Goal: Task Accomplishment & Management: Complete application form

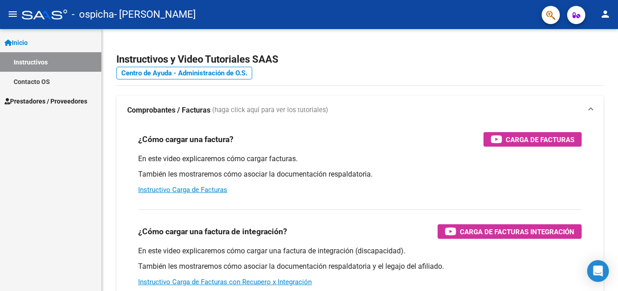
click at [38, 103] on span "Prestadores / Proveedores" at bounding box center [46, 101] width 83 height 10
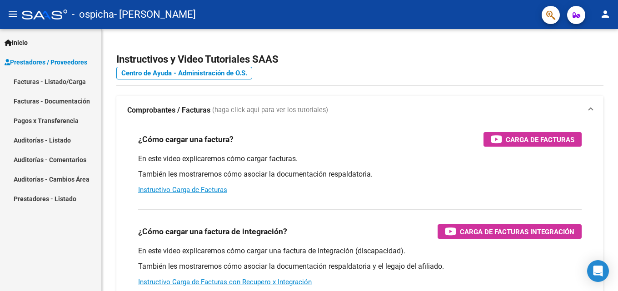
click at [21, 80] on link "Facturas - Listado/Carga" at bounding box center [50, 82] width 101 height 20
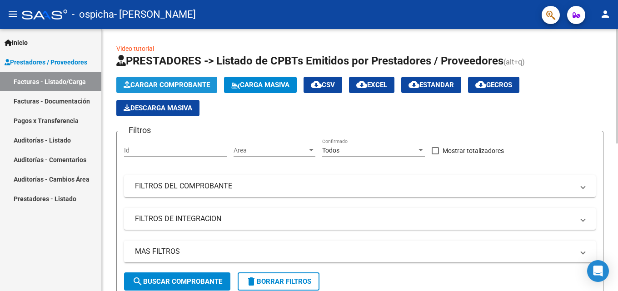
click at [171, 85] on span "Cargar Comprobante" at bounding box center [167, 85] width 86 height 8
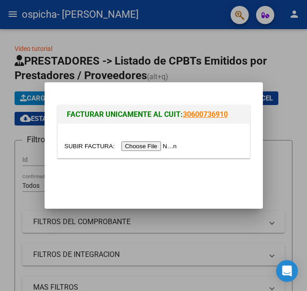
click at [151, 146] on input "file" at bounding box center [122, 146] width 115 height 10
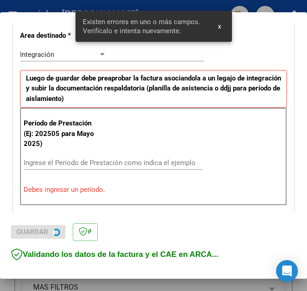
scroll to position [221, 0]
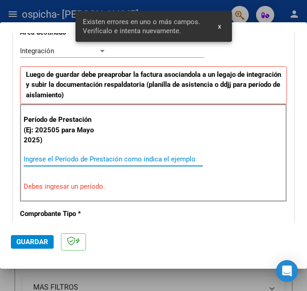
click at [44, 155] on input "Ingrese el Período de Prestación como indica el ejemplo" at bounding box center [66, 159] width 84 height 8
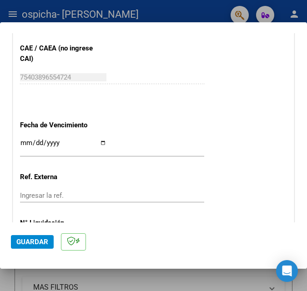
scroll to position [647, 0]
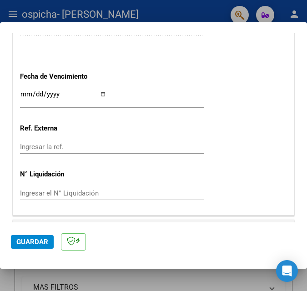
type input "202509"
click at [33, 96] on input "Ingresar la fecha" at bounding box center [63, 97] width 86 height 15
click at [102, 95] on input "Ingresar la fecha" at bounding box center [63, 97] width 86 height 15
click at [103, 92] on input "Ingresar la fecha" at bounding box center [63, 97] width 86 height 15
type input "[DATE]"
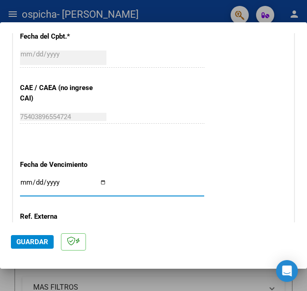
scroll to position [669, 0]
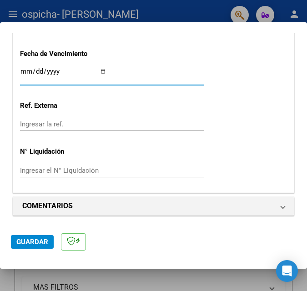
click at [34, 243] on span "Guardar" at bounding box center [32, 242] width 32 height 8
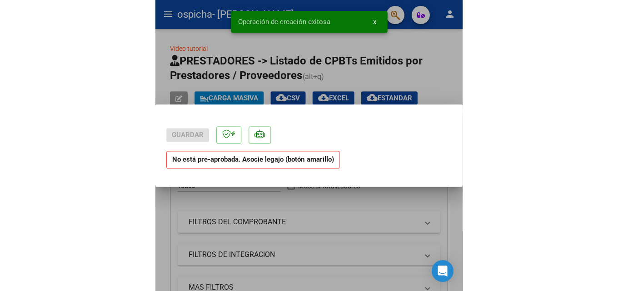
scroll to position [0, 0]
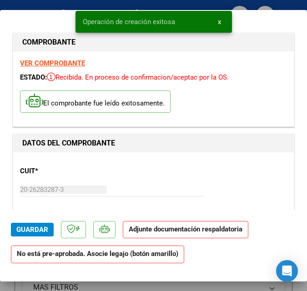
drag, startPoint x: 81, startPoint y: 182, endPoint x: 171, endPoint y: 189, distance: 90.3
drag, startPoint x: 169, startPoint y: 186, endPoint x: 228, endPoint y: 177, distance: 59.9
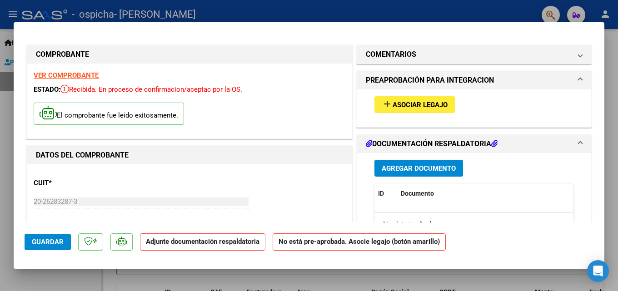
click at [306, 105] on span "Asociar Legajo" at bounding box center [420, 105] width 55 height 8
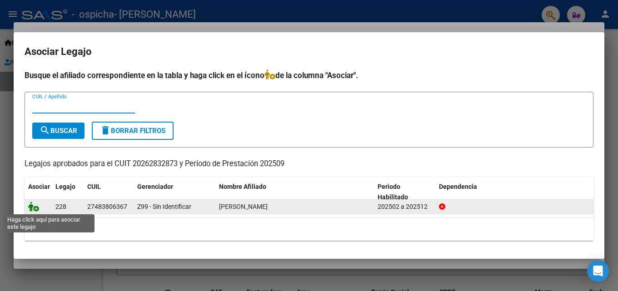
click at [35, 210] on icon at bounding box center [33, 207] width 11 height 10
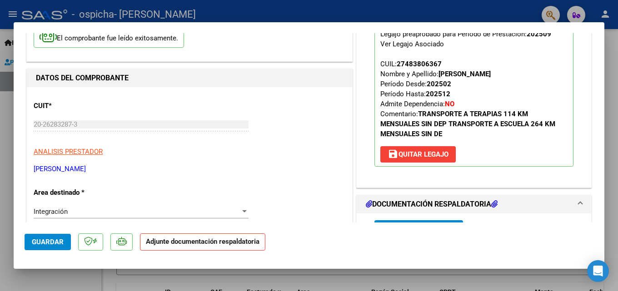
scroll to position [136, 0]
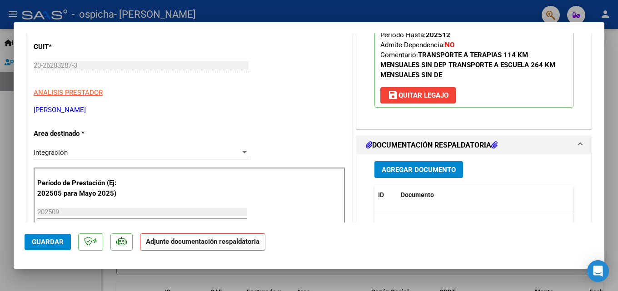
click at [306, 169] on span "Agregar Documento" at bounding box center [419, 170] width 74 height 8
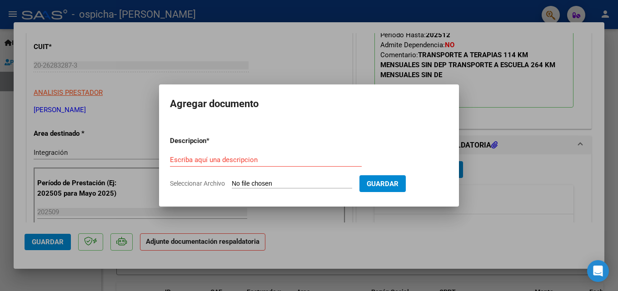
click at [269, 184] on input "Seleccionar Archivo" at bounding box center [292, 184] width 120 height 9
click at [306, 56] on div at bounding box center [309, 145] width 618 height 291
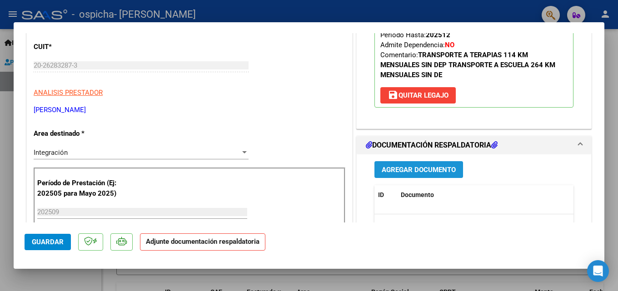
click at [306, 171] on span "Agregar Documento" at bounding box center [419, 170] width 74 height 8
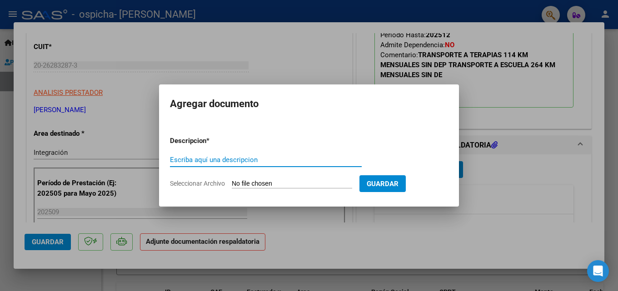
click at [259, 183] on input "Seleccionar Archivo" at bounding box center [292, 184] width 120 height 9
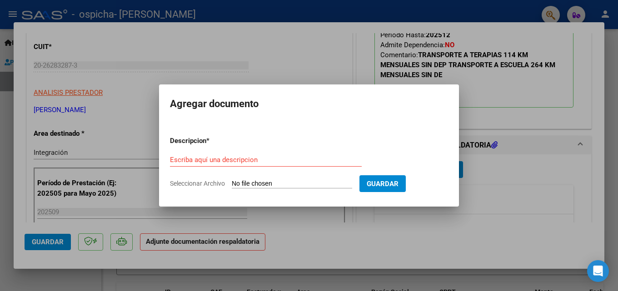
type input "C:\fakepath\contancia [PERSON_NAME] septiembre colegio.pdf"
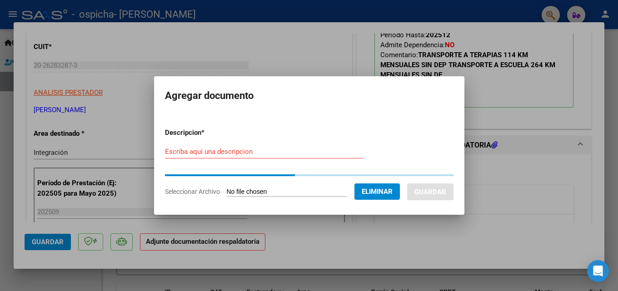
click at [228, 153] on input "Escriba aquí una descripcion" at bounding box center [264, 152] width 199 height 8
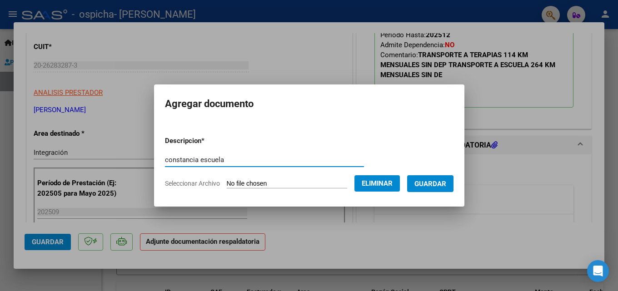
type input "constancia escuela"
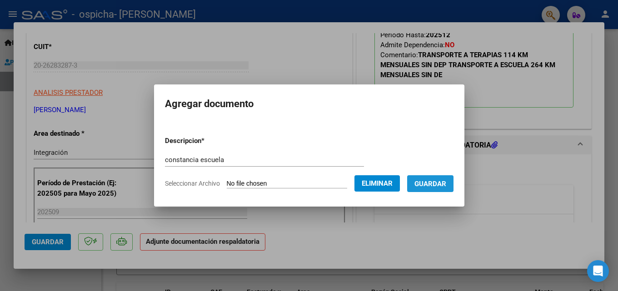
click at [306, 186] on span "Guardar" at bounding box center [431, 184] width 32 height 8
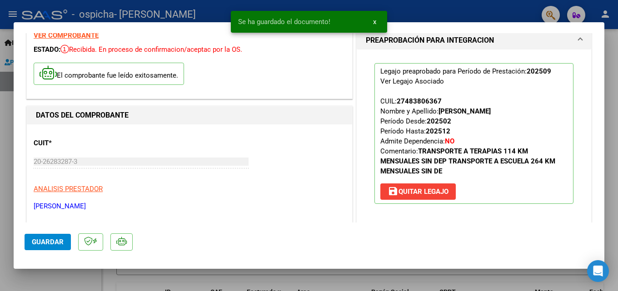
scroll to position [0, 0]
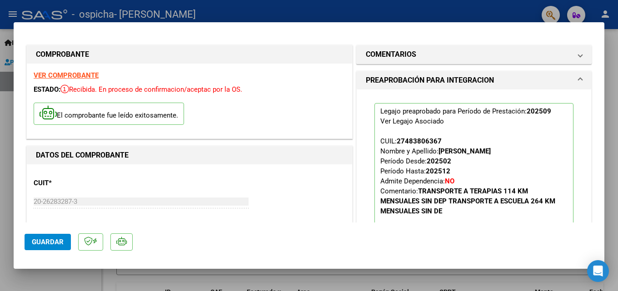
click at [56, 74] on strong "VER COMPROBANTE" at bounding box center [66, 75] width 65 height 8
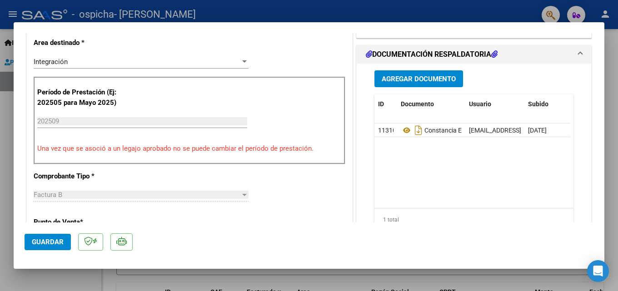
scroll to position [318, 0]
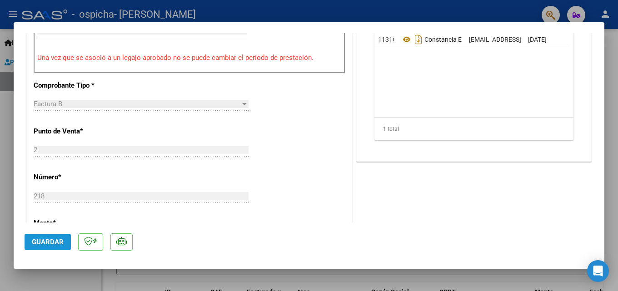
click at [45, 244] on span "Guardar" at bounding box center [48, 242] width 32 height 8
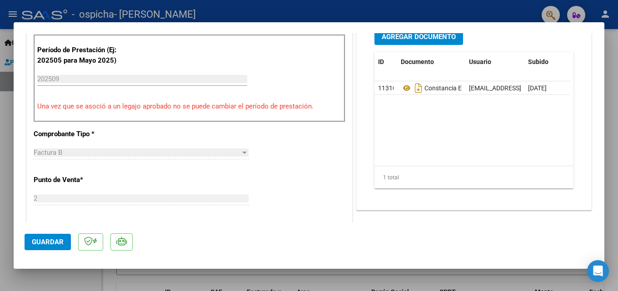
scroll to position [227, 0]
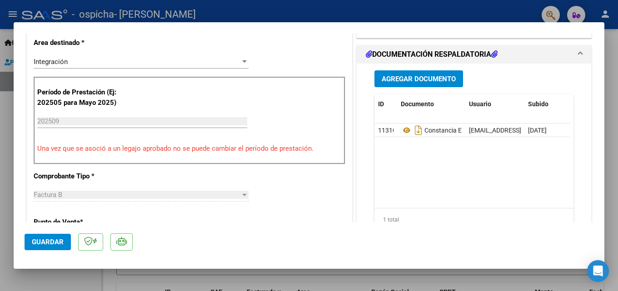
click at [53, 241] on span "Guardar" at bounding box center [48, 242] width 32 height 8
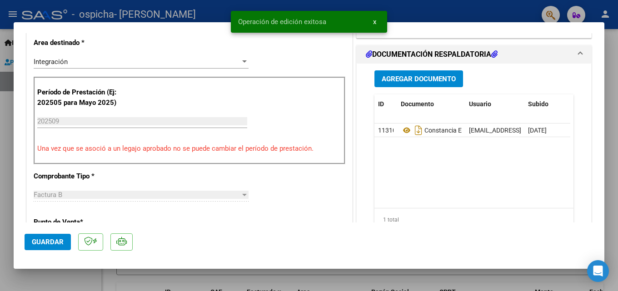
click at [56, 4] on div at bounding box center [309, 145] width 618 height 291
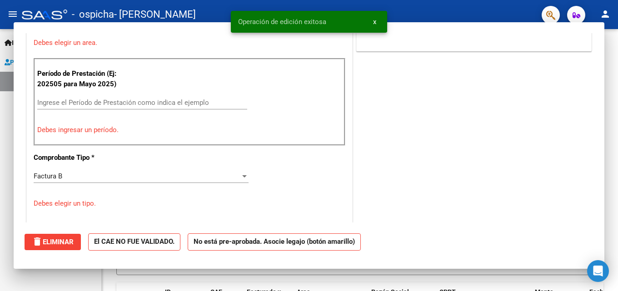
scroll to position [0, 0]
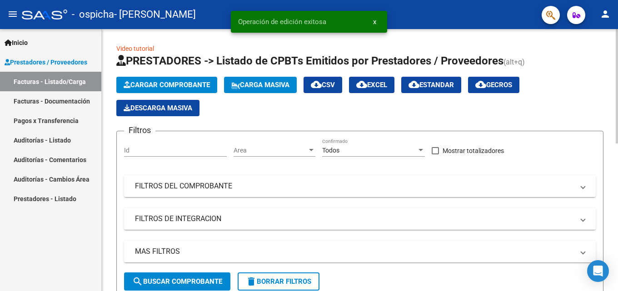
click at [178, 84] on span "Cargar Comprobante" at bounding box center [167, 85] width 86 height 8
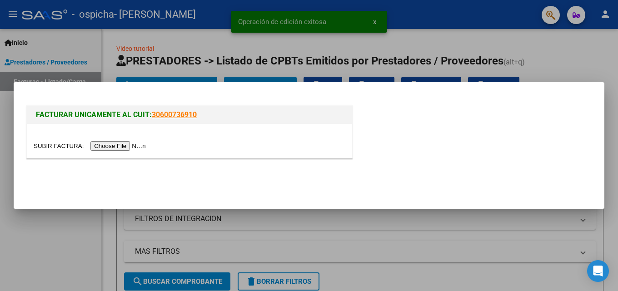
click at [134, 147] on input "file" at bounding box center [91, 146] width 115 height 10
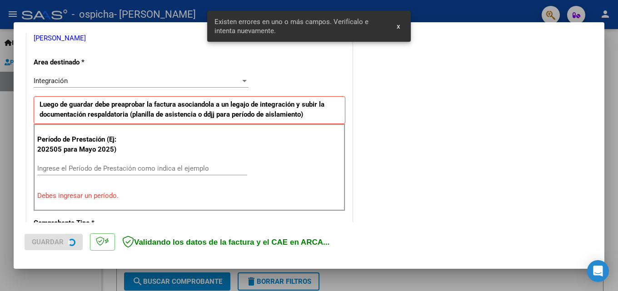
scroll to position [205, 0]
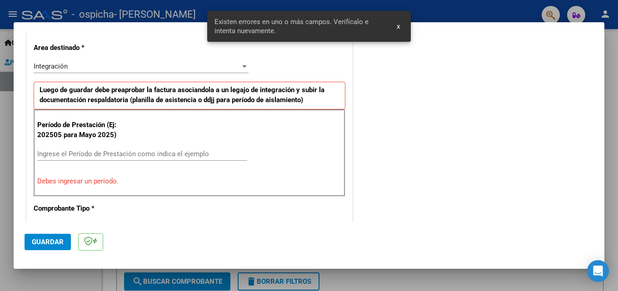
click at [93, 155] on input "Ingrese el Período de Prestación como indica el ejemplo" at bounding box center [142, 154] width 210 height 8
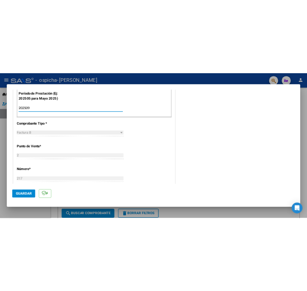
scroll to position [296, 0]
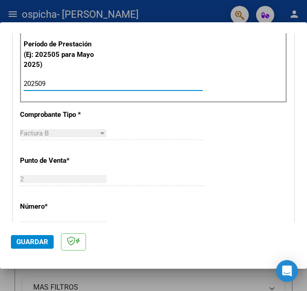
type input "202509"
click at [92, 184] on div "2 Ingresar el Nro." at bounding box center [112, 179] width 184 height 14
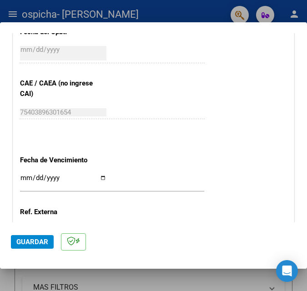
scroll to position [569, 0]
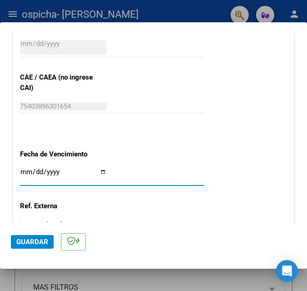
click at [100, 170] on input "Ingresar la fecha" at bounding box center [63, 175] width 86 height 15
type input "[DATE]"
click at [35, 242] on span "Guardar" at bounding box center [32, 242] width 32 height 8
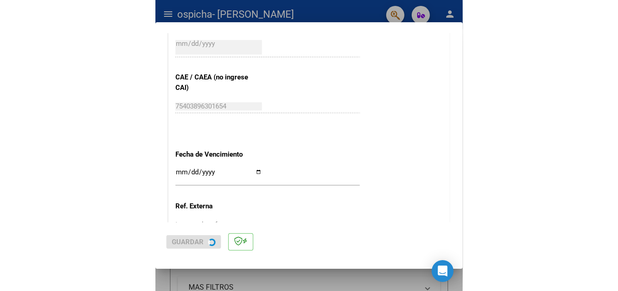
scroll to position [0, 0]
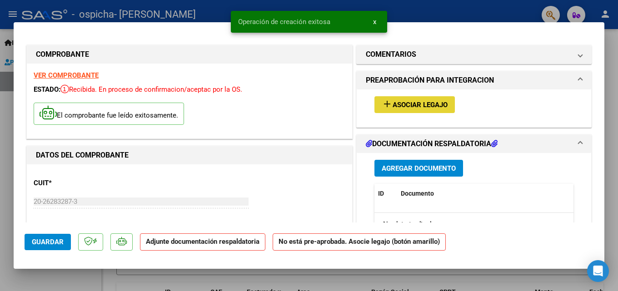
click at [306, 106] on span "Asociar Legajo" at bounding box center [420, 105] width 55 height 8
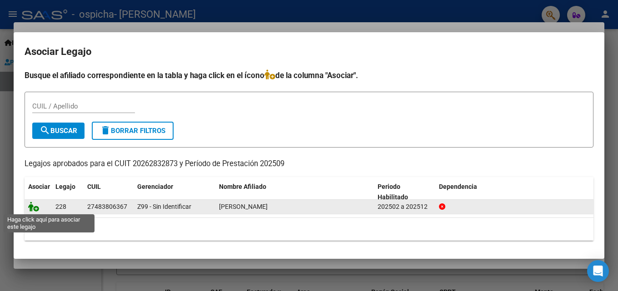
click at [34, 211] on icon at bounding box center [33, 207] width 11 height 10
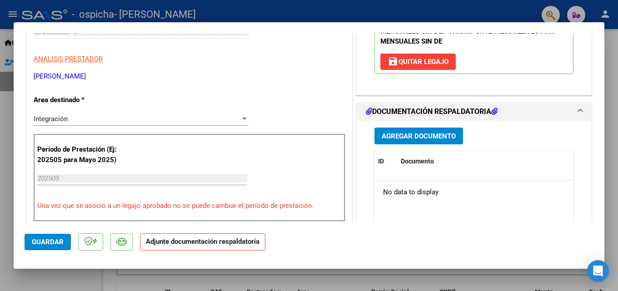
scroll to position [182, 0]
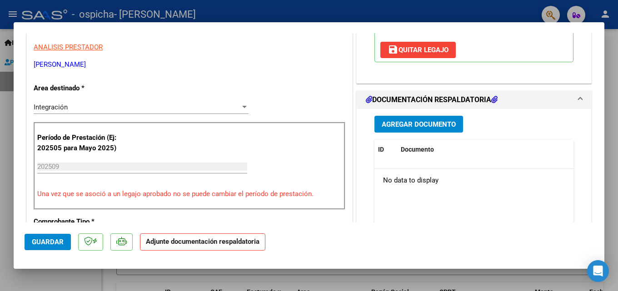
click at [306, 125] on span "Agregar Documento" at bounding box center [419, 124] width 74 height 8
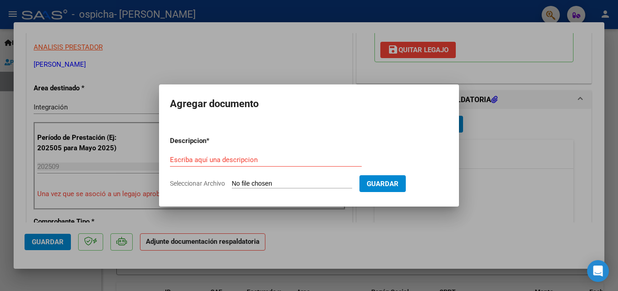
click at [268, 182] on input "Seleccionar Archivo" at bounding box center [292, 184] width 120 height 9
type input "C:\fakepath\contancia [PERSON_NAME] septiembre terapia.pdf"
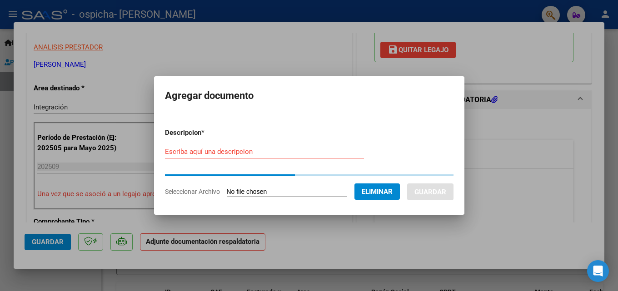
click at [259, 155] on input "Escriba aquí una descripcion" at bounding box center [264, 152] width 199 height 8
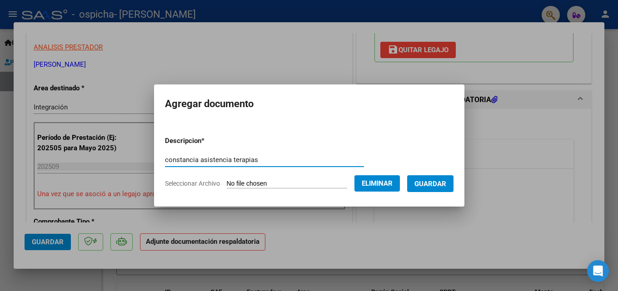
type input "constancia asistencia terapias"
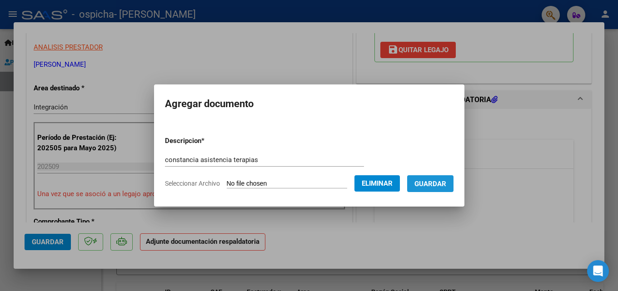
drag, startPoint x: 442, startPoint y: 186, endPoint x: 442, endPoint y: 191, distance: 6.0
click at [306, 186] on span "Guardar" at bounding box center [431, 184] width 32 height 8
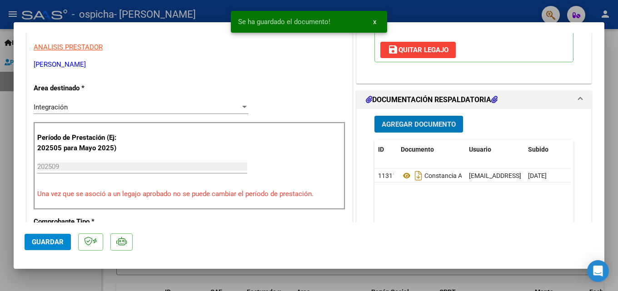
click at [47, 241] on span "Guardar" at bounding box center [48, 242] width 32 height 8
click at [71, 6] on div at bounding box center [309, 145] width 618 height 291
type input "$ 0,00"
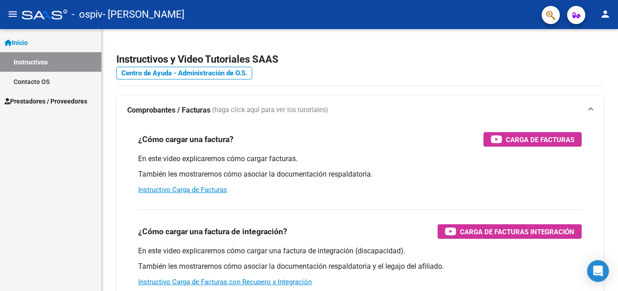
click at [40, 104] on span "Prestadores / Proveedores" at bounding box center [46, 101] width 83 height 10
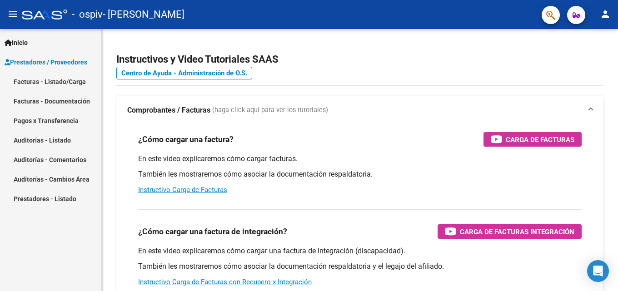
click at [53, 80] on link "Facturas - Listado/Carga" at bounding box center [50, 82] width 101 height 20
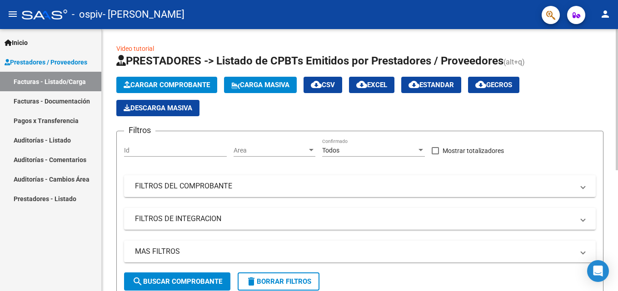
click at [148, 81] on span "Cargar Comprobante" at bounding box center [167, 85] width 86 height 8
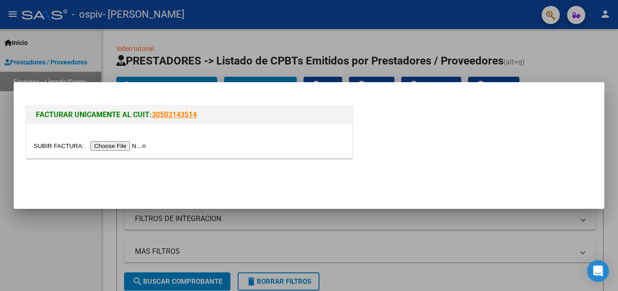
click at [120, 147] on input "file" at bounding box center [91, 146] width 115 height 10
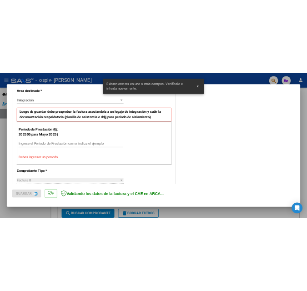
scroll to position [205, 0]
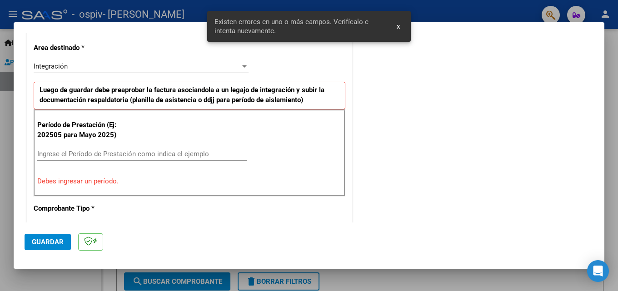
click at [119, 153] on input "Ingrese el Período de Prestación como indica el ejemplo" at bounding box center [142, 154] width 210 height 8
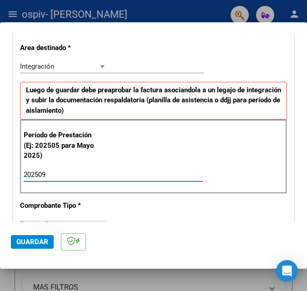
type input "202509"
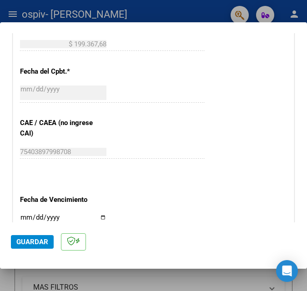
scroll to position [614, 0]
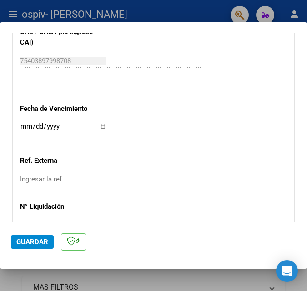
click at [101, 127] on input "Ingresar la fecha" at bounding box center [63, 130] width 86 height 15
type input "[DATE]"
click at [38, 243] on span "Guardar" at bounding box center [32, 242] width 32 height 8
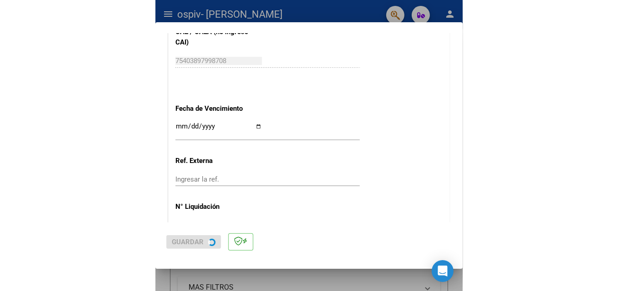
scroll to position [0, 0]
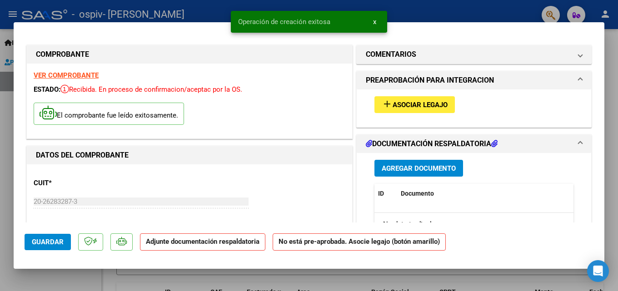
click at [416, 104] on span "Asociar Legajo" at bounding box center [420, 105] width 55 height 8
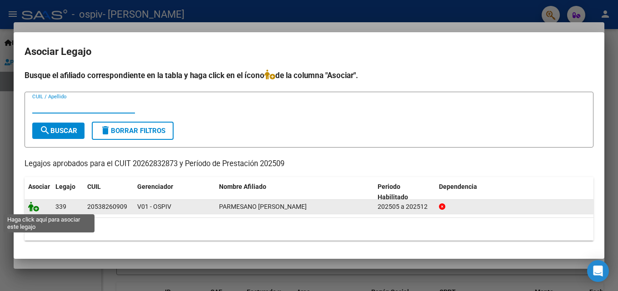
click at [35, 209] on icon at bounding box center [33, 207] width 11 height 10
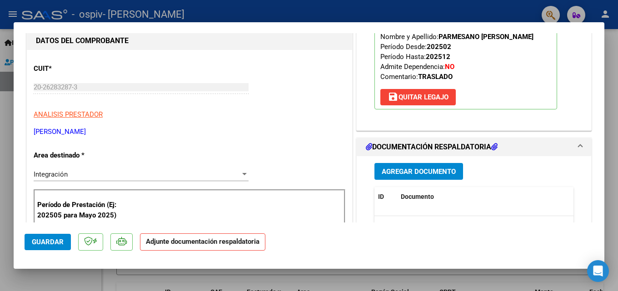
scroll to position [136, 0]
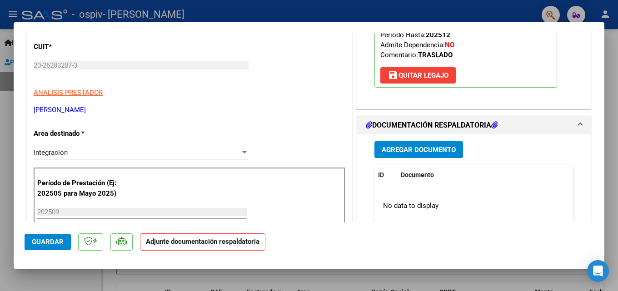
click at [422, 148] on span "Agregar Documento" at bounding box center [419, 150] width 74 height 8
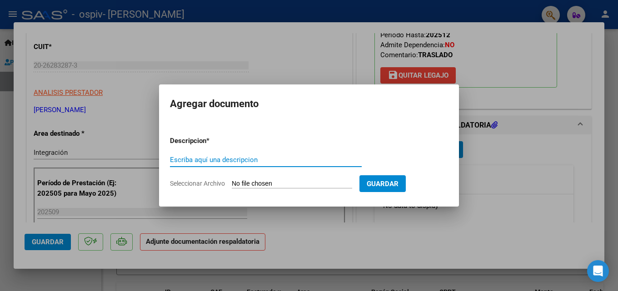
click at [259, 181] on input "Seleccionar Archivo" at bounding box center [292, 184] width 120 height 9
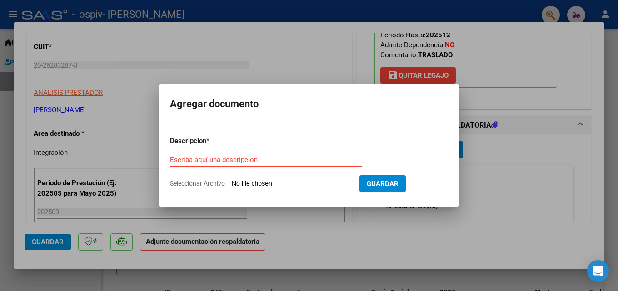
type input "C:\fakepath\contancia d ian septiembre.pdf"
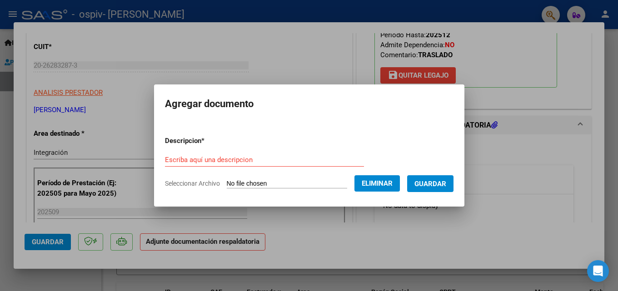
click at [214, 155] on div "Escriba aquí una descripcion" at bounding box center [264, 160] width 199 height 14
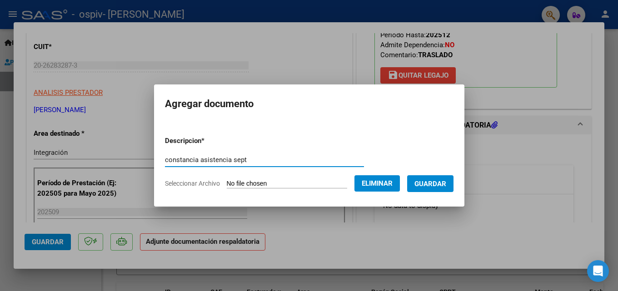
type input "constancia asistencia sept"
click at [447, 186] on span "Guardar" at bounding box center [431, 184] width 32 height 8
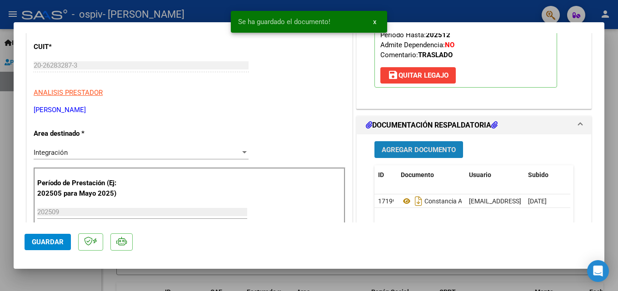
click at [415, 151] on span "Agregar Documento" at bounding box center [419, 150] width 74 height 8
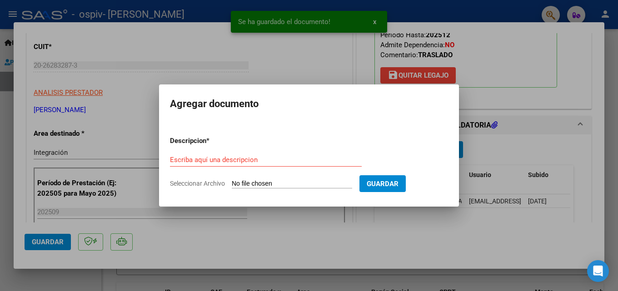
click at [252, 181] on input "Seleccionar Archivo" at bounding box center [292, 184] width 120 height 9
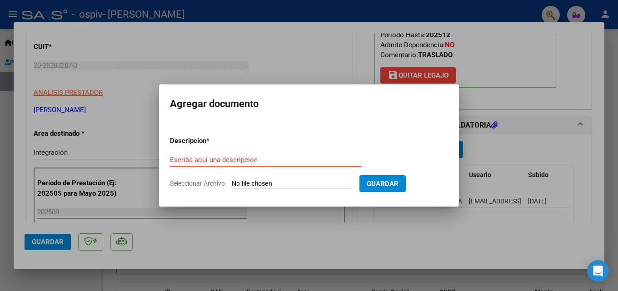
type input "C:\fakepath\presupuesto aprobado PARMESANO IAN TRASLADO ESCUELA 2025.pdf"
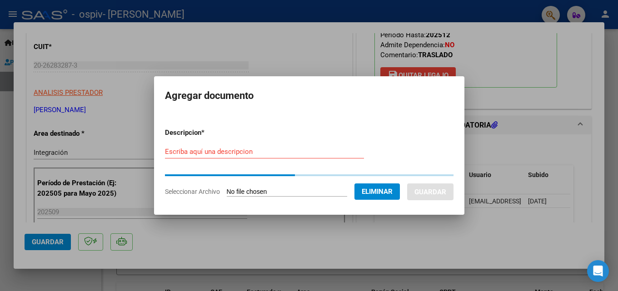
click at [266, 153] on input "Escriba aquí una descripcion" at bounding box center [264, 152] width 199 height 8
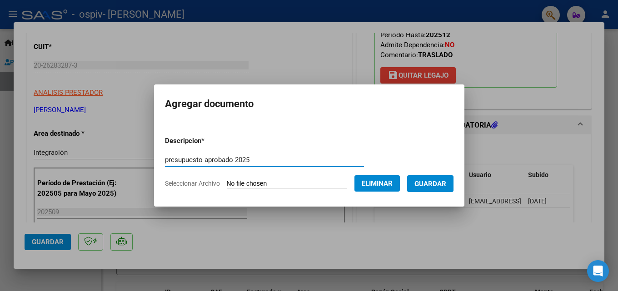
type input "presupuesto aprobado 2025"
click at [442, 182] on span "Guardar" at bounding box center [431, 184] width 32 height 8
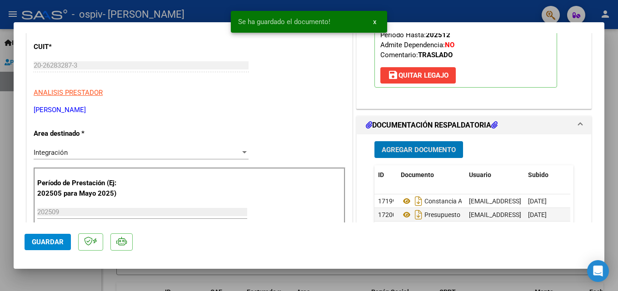
click at [52, 243] on span "Guardar" at bounding box center [48, 242] width 32 height 8
click at [139, 9] on div at bounding box center [309, 145] width 618 height 291
type input "$ 0,00"
